Goal: Information Seeking & Learning: Learn about a topic

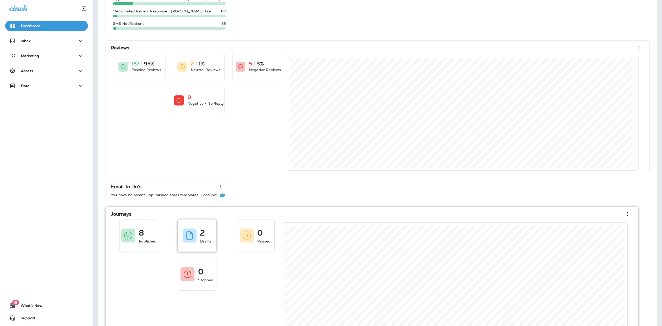
scroll to position [84, 0]
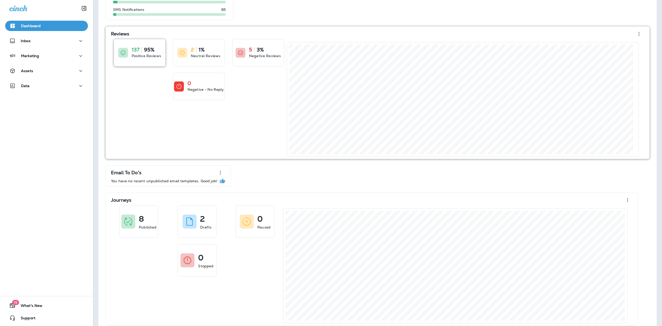
click at [151, 55] on p "Positive Reviews" at bounding box center [146, 55] width 29 height 5
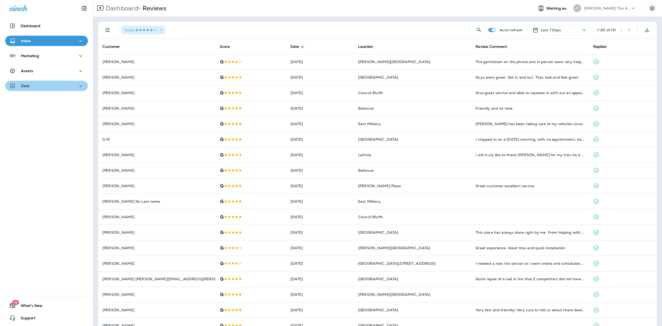
click at [78, 85] on icon "button" at bounding box center [81, 86] width 6 height 6
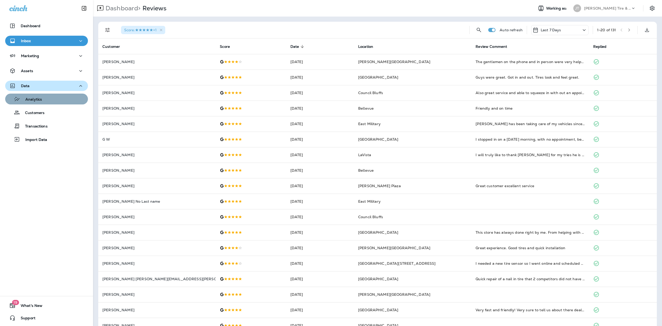
click at [46, 98] on div "Analytics" at bounding box center [46, 99] width 79 height 8
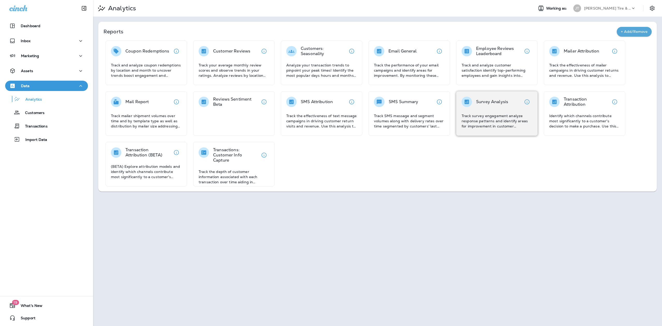
click at [491, 118] on p "Track survey engagement analyze response patterns and identify areas for improv…" at bounding box center [497, 121] width 71 height 16
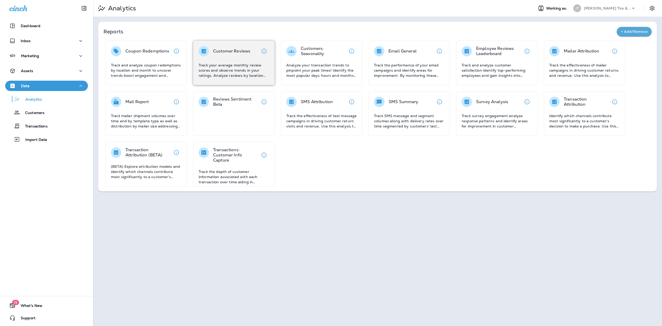
click at [227, 64] on p "Track your average monthly review scores and observe trends in your ratings. An…" at bounding box center [234, 71] width 71 height 16
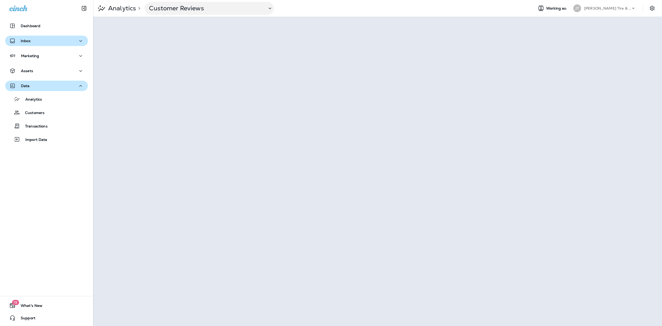
click at [26, 40] on p "Inbox" at bounding box center [26, 41] width 10 height 4
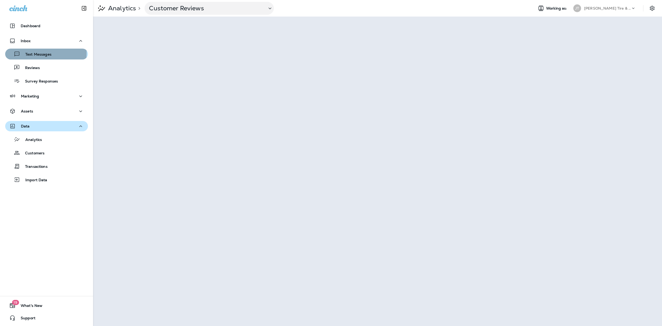
click at [37, 53] on p "Text Messages" at bounding box center [35, 54] width 31 height 5
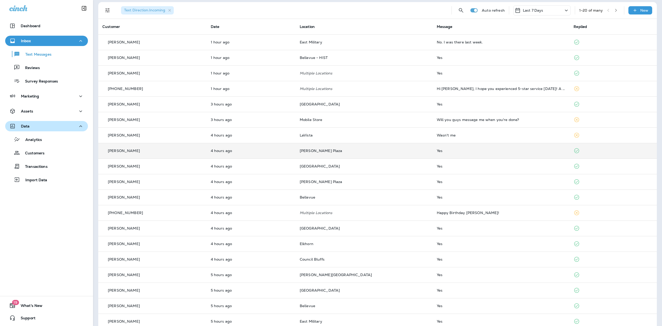
scroll to position [43, 0]
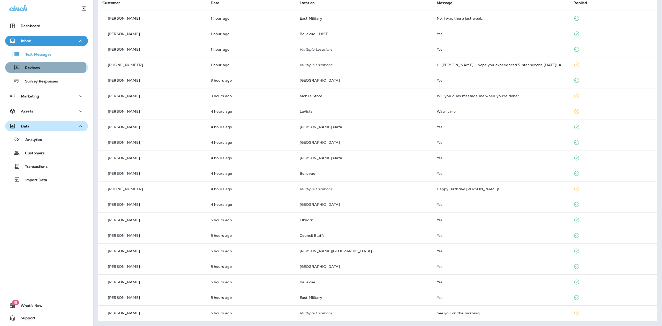
click at [35, 67] on p "Reviews" at bounding box center [30, 68] width 20 height 5
